Goal: Information Seeking & Learning: Learn about a topic

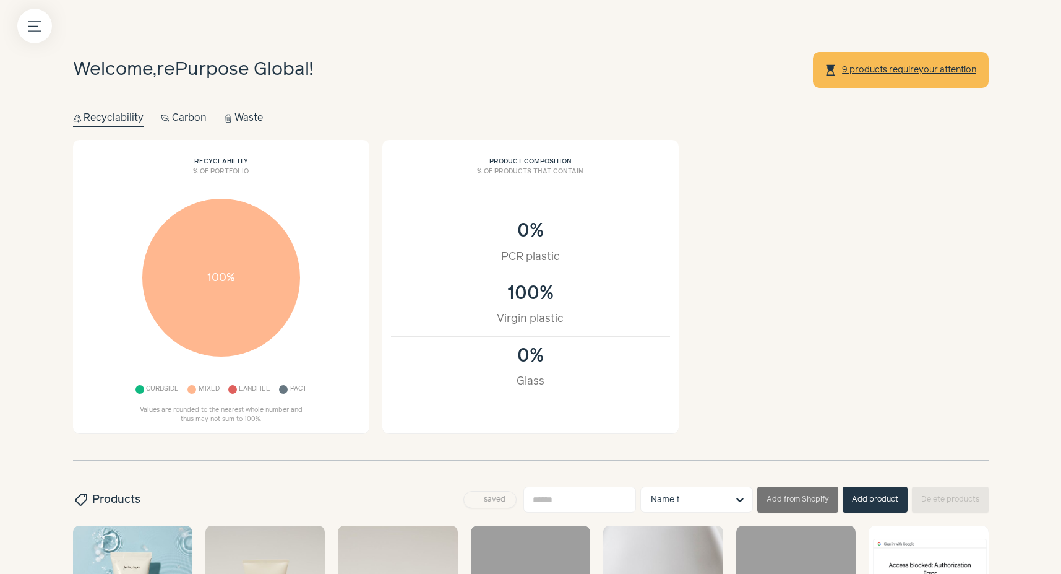
click at [192, 122] on button "Carbon Carbon" at bounding box center [184, 118] width 46 height 17
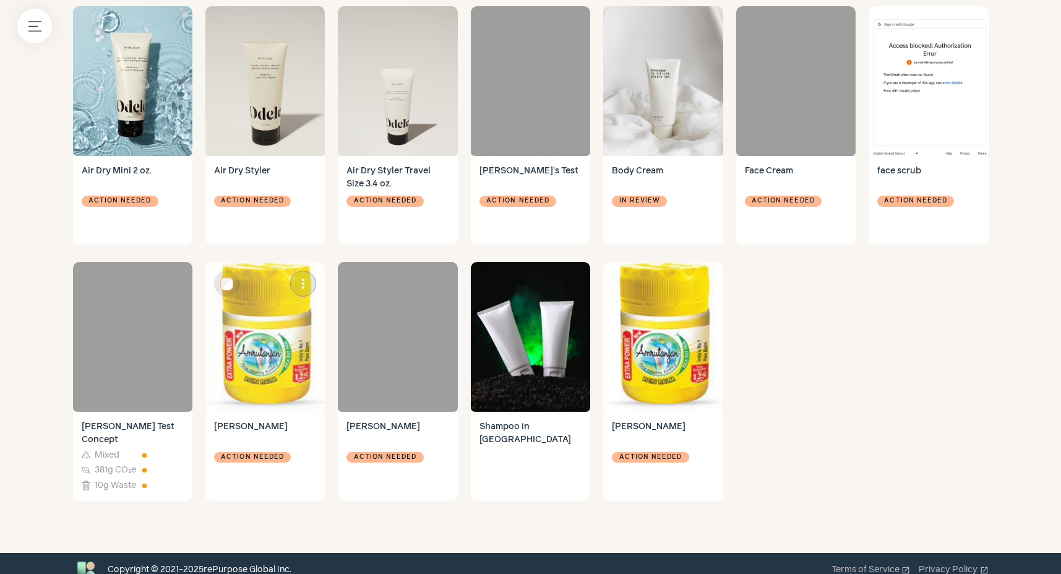
scroll to position [656, 0]
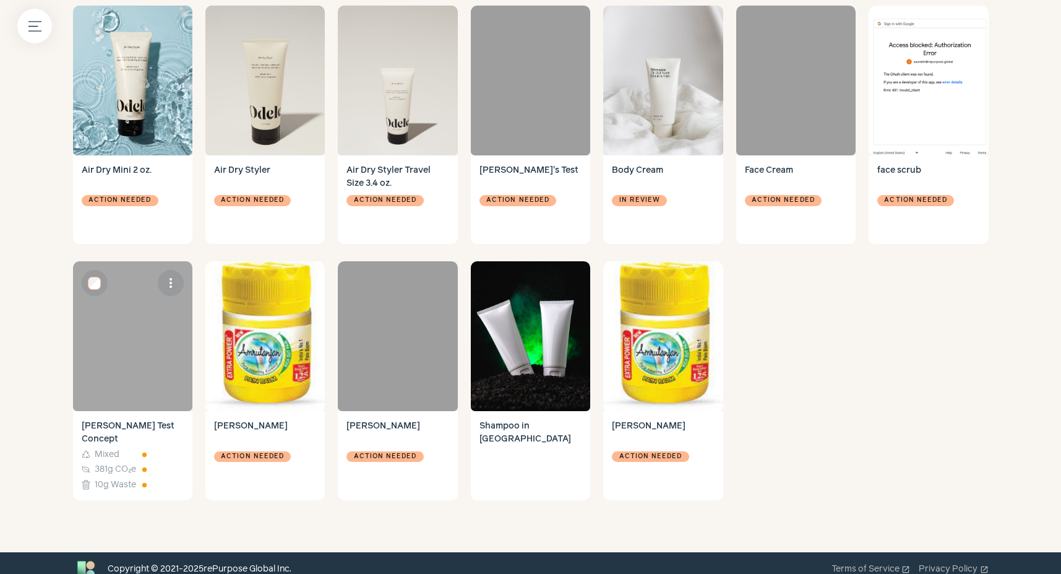
click at [165, 334] on div at bounding box center [132, 336] width 119 height 150
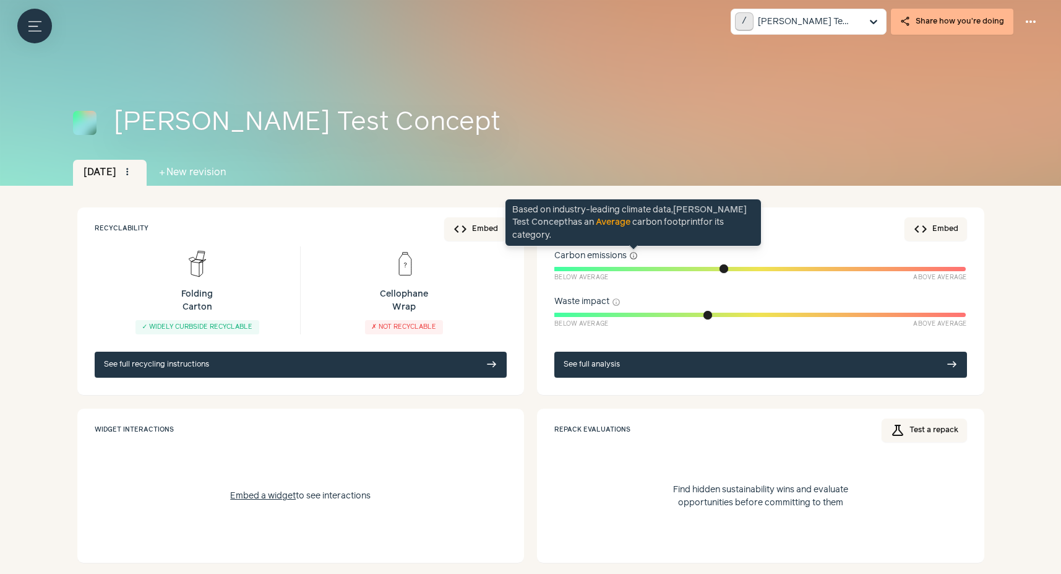
scroll to position [46, 0]
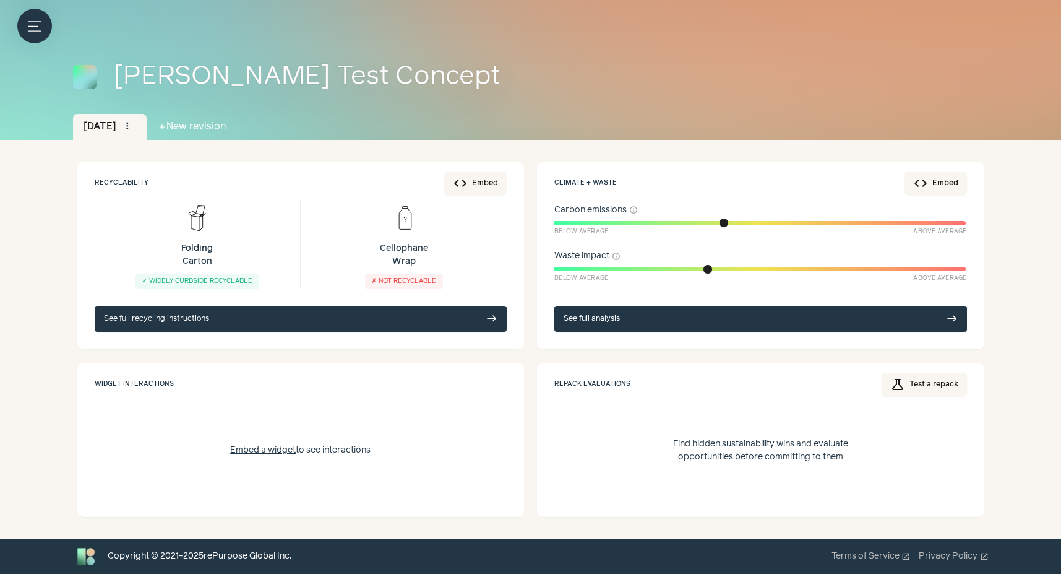
click at [652, 322] on link "See full analysis east" at bounding box center [761, 319] width 413 height 26
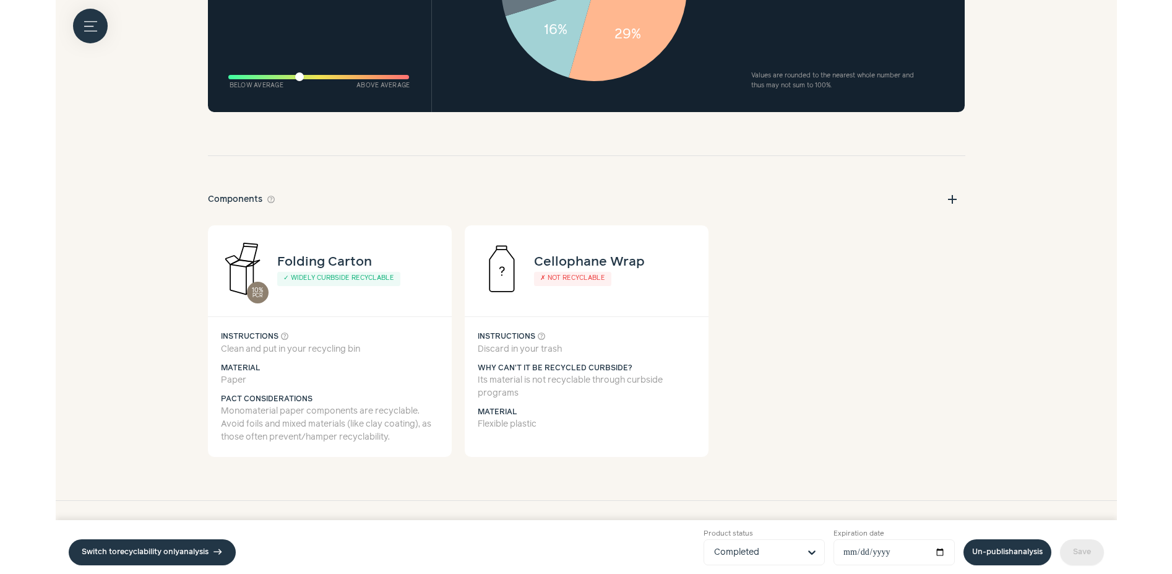
scroll to position [2136, 0]
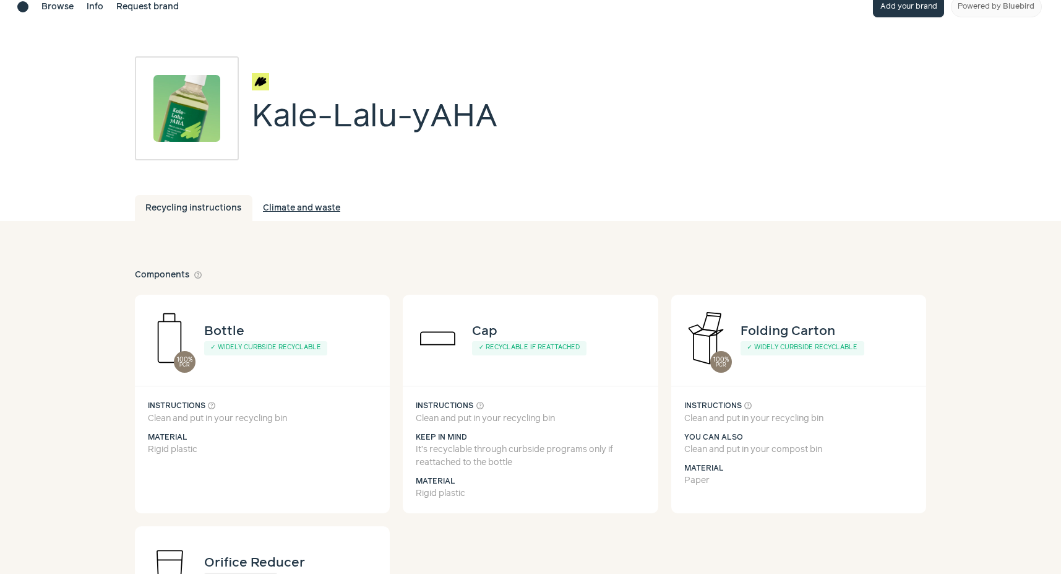
scroll to position [19, 0]
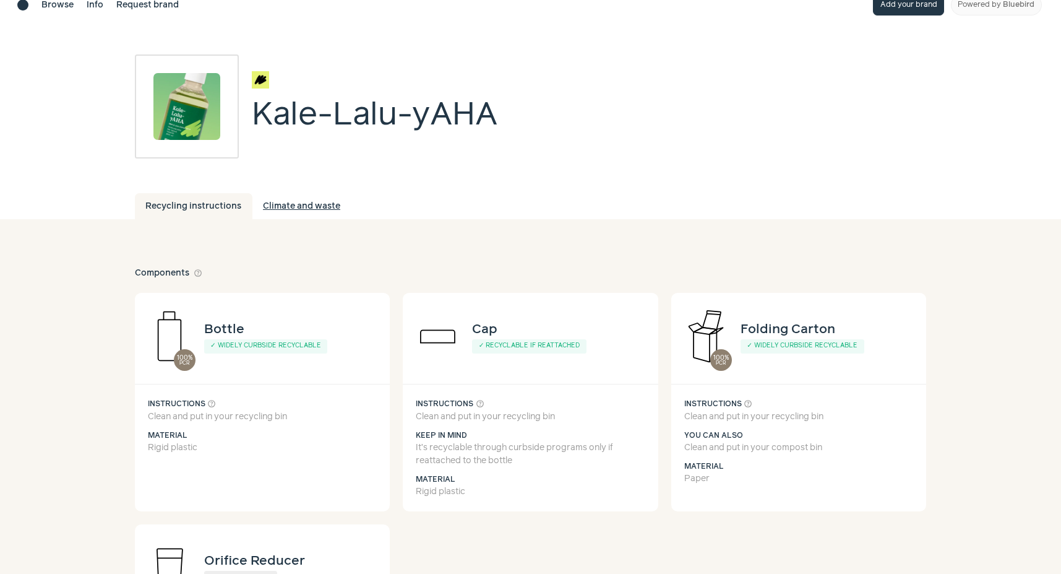
click at [311, 210] on link "Climate and waste" at bounding box center [301, 206] width 99 height 26
